Goal: Task Accomplishment & Management: Complete application form

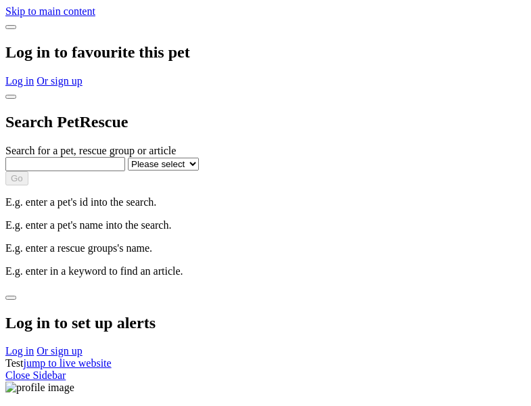
select select
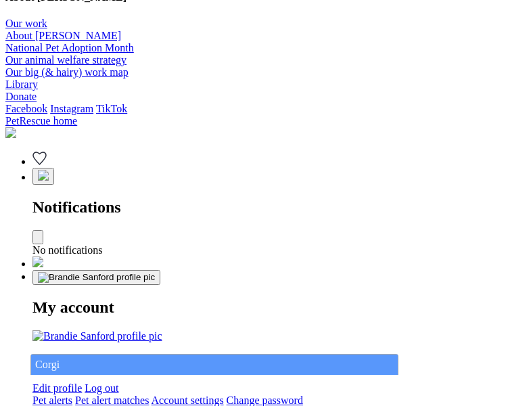
type input "Corgi"
select select "844268919"
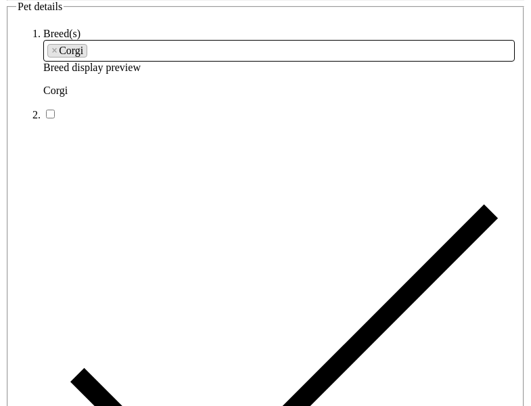
type input "East of Telegraph Road22, Western Australia, 0830"
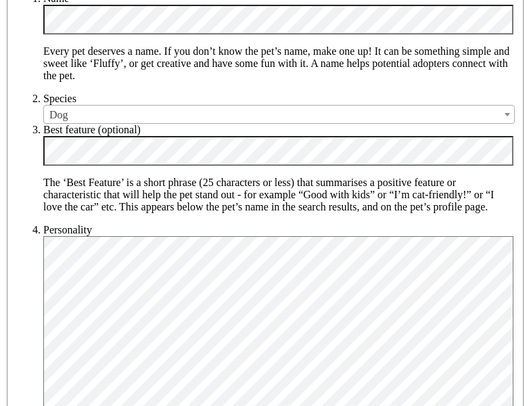
type input "14FEO934M45O193"
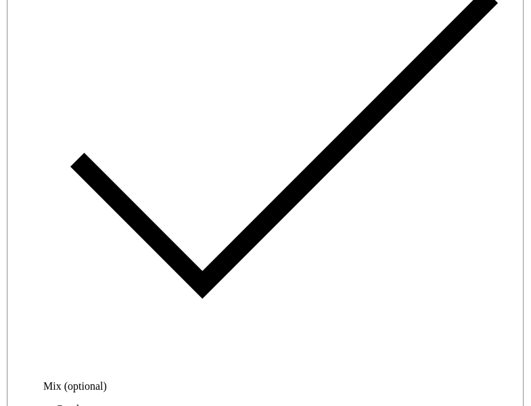
radio input "true"
type input "Please wait..."
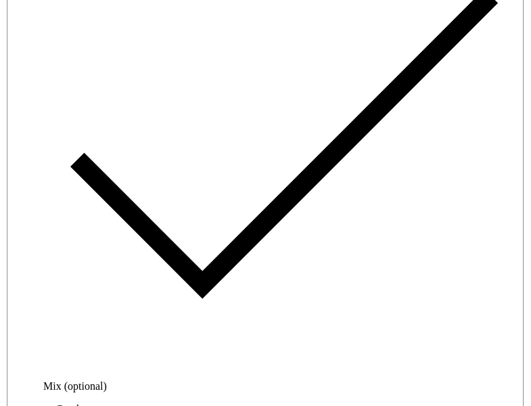
scroll to position [4480, 0]
